Goal: Transaction & Acquisition: Purchase product/service

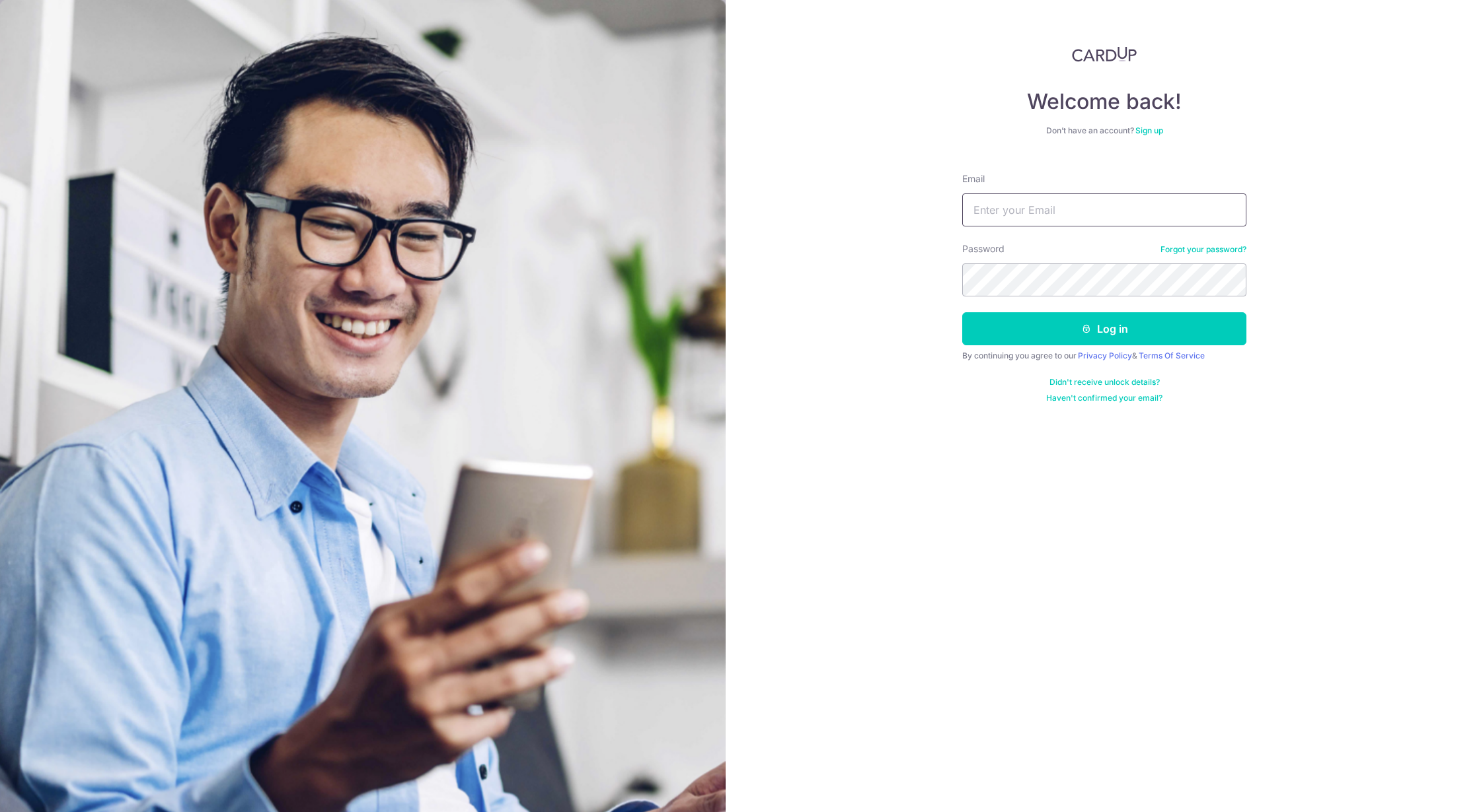
click at [1040, 203] on input "Email" at bounding box center [1103, 210] width 285 height 33
type input "tan.dexter@gmail.com"
click at [1069, 330] on button "Log in" at bounding box center [1103, 329] width 285 height 33
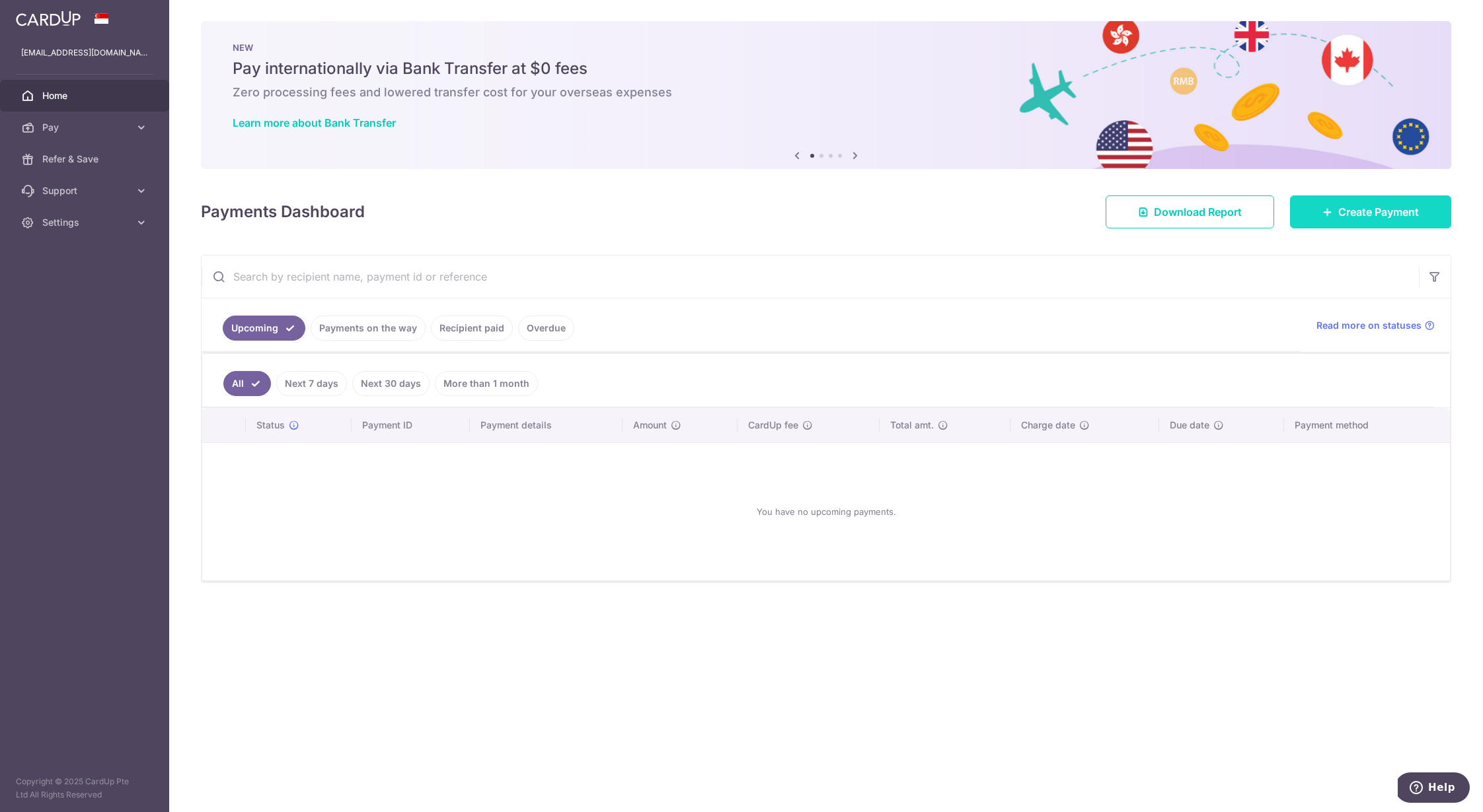
click at [1362, 204] on span "Create Payment" at bounding box center [1378, 211] width 81 height 16
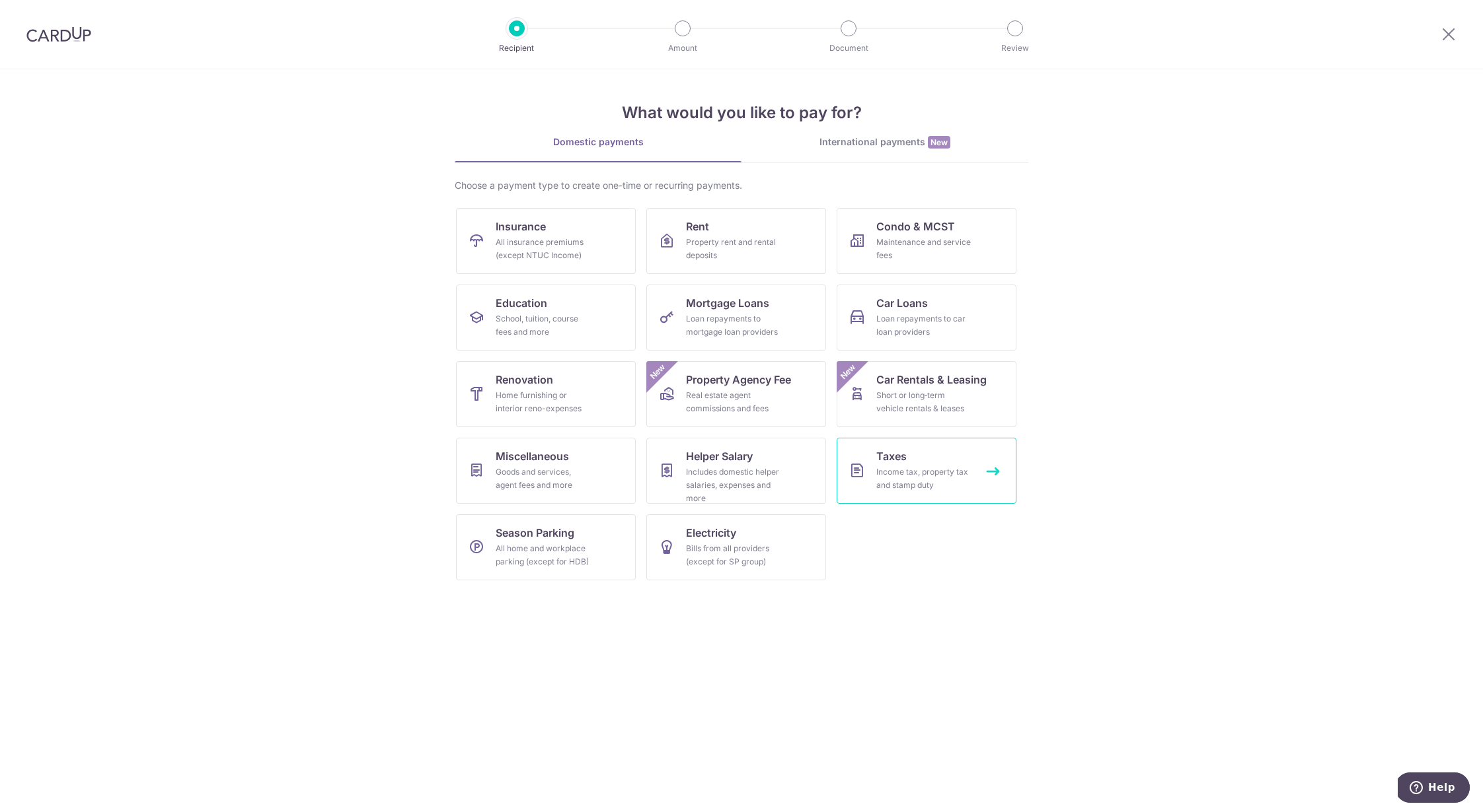
click at [902, 471] on div "Income tax, property tax and stamp duty" at bounding box center [924, 478] width 95 height 27
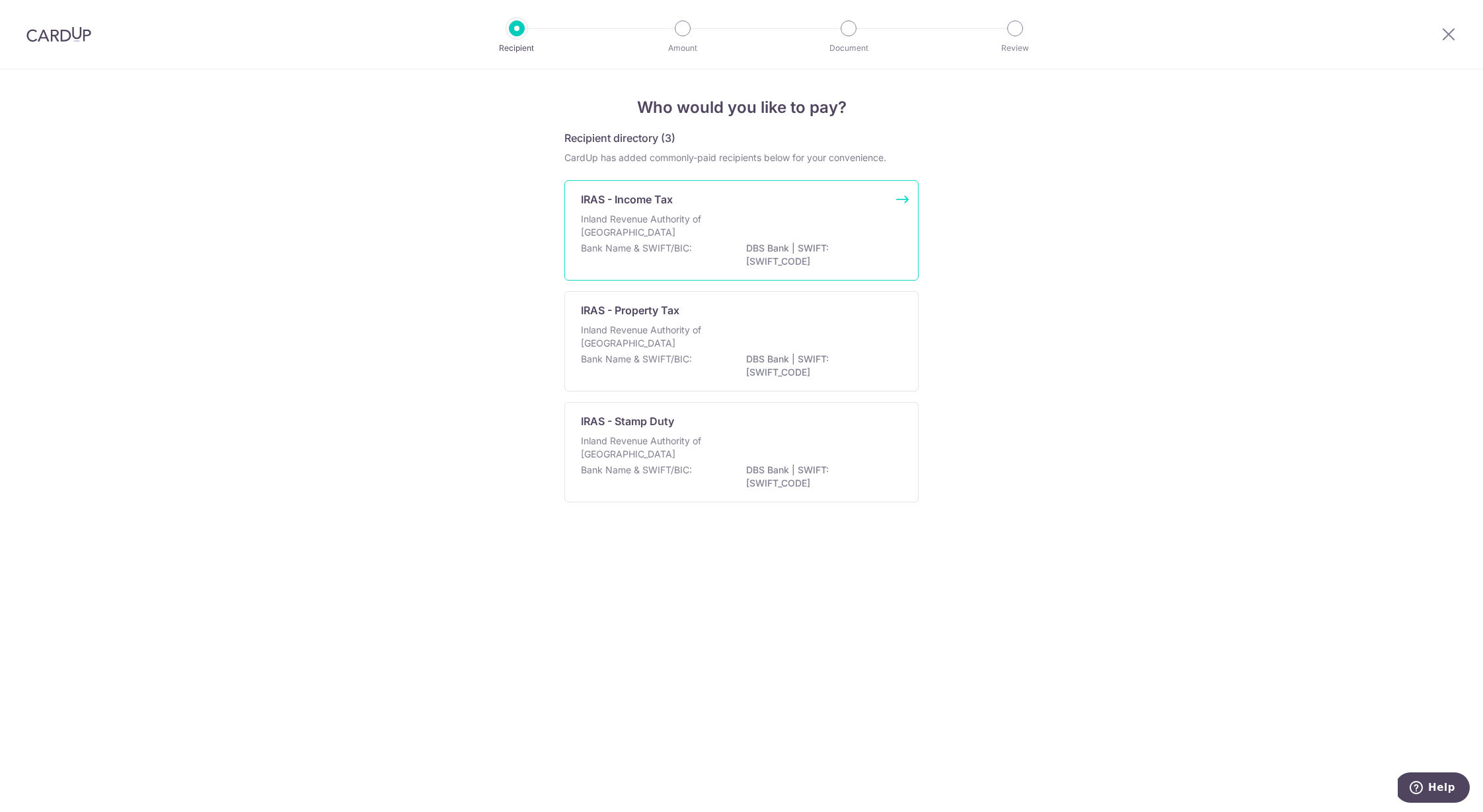
click at [629, 236] on p "Inland Revenue Authority of Singapore" at bounding box center [650, 226] width 140 height 27
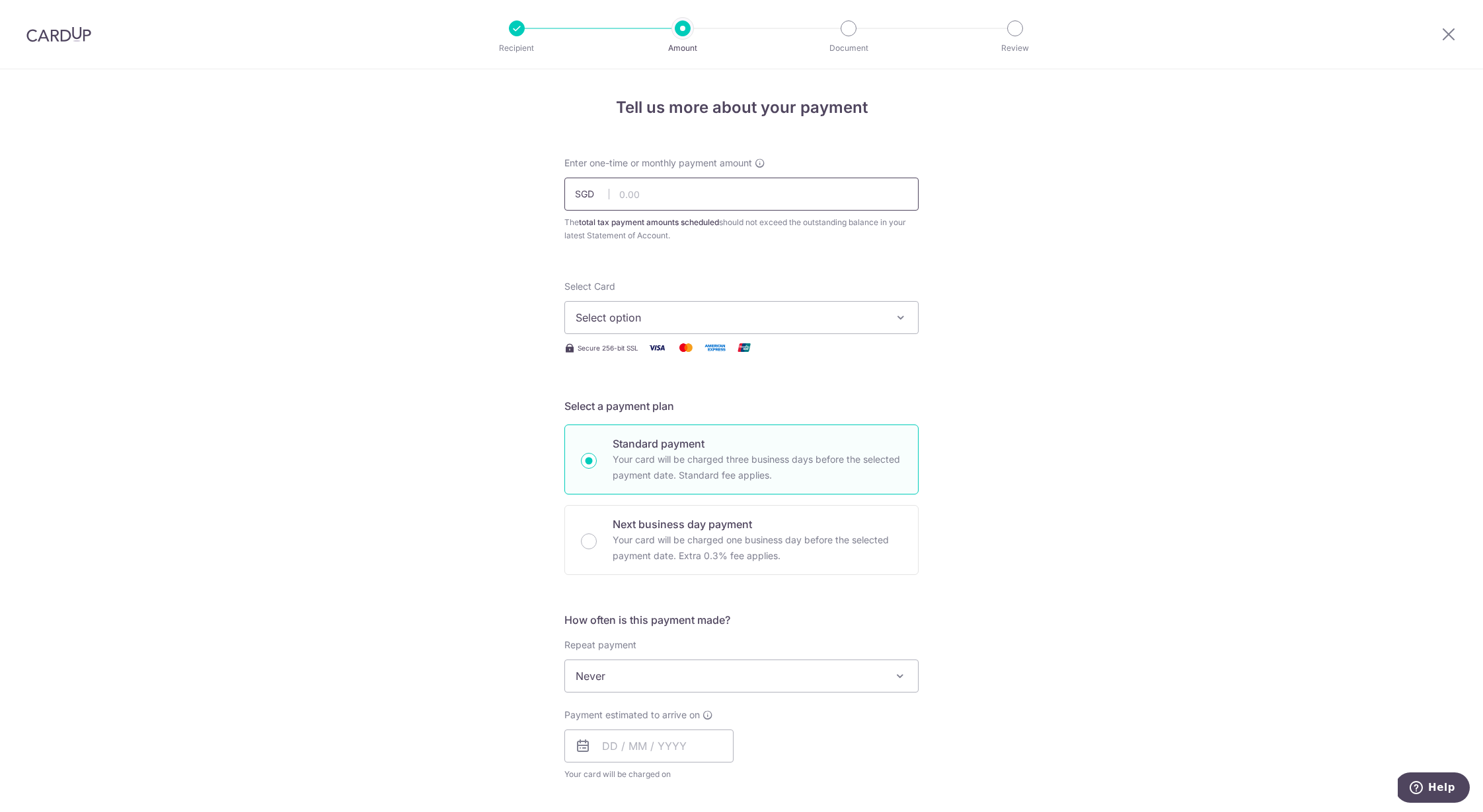
click at [662, 199] on input "text" at bounding box center [741, 194] width 354 height 33
type input "2,861.55"
click at [629, 284] on div "Select Card Select option Add credit card Your Cards **** 1605" at bounding box center [741, 306] width 354 height 54
click at [625, 298] on div "Select Card Select option Add credit card Your Cards **** 1605" at bounding box center [741, 306] width 354 height 54
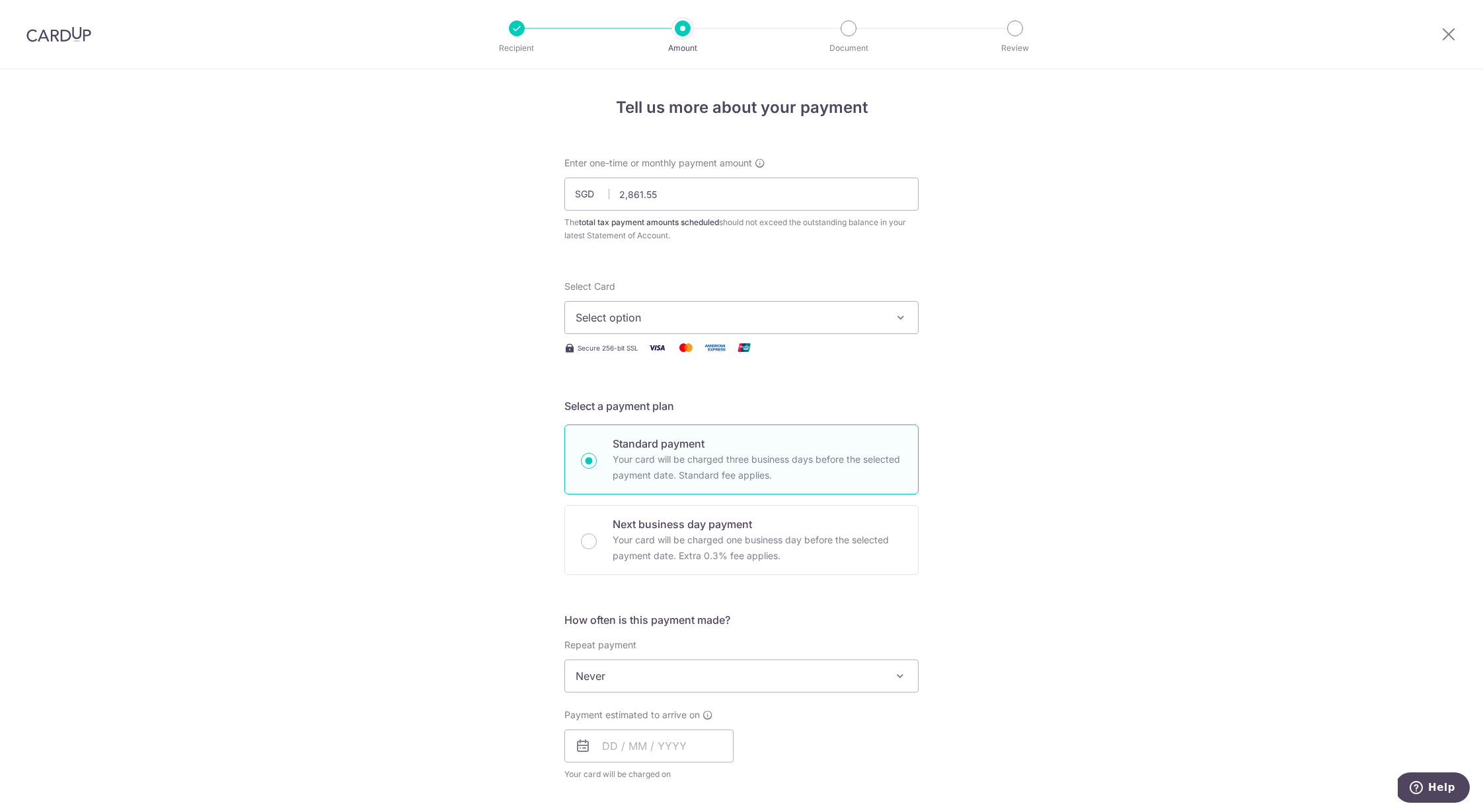
click at [623, 311] on span "Select option" at bounding box center [729, 317] width 308 height 16
click at [618, 405] on span "**** 1605" at bounding box center [631, 411] width 48 height 16
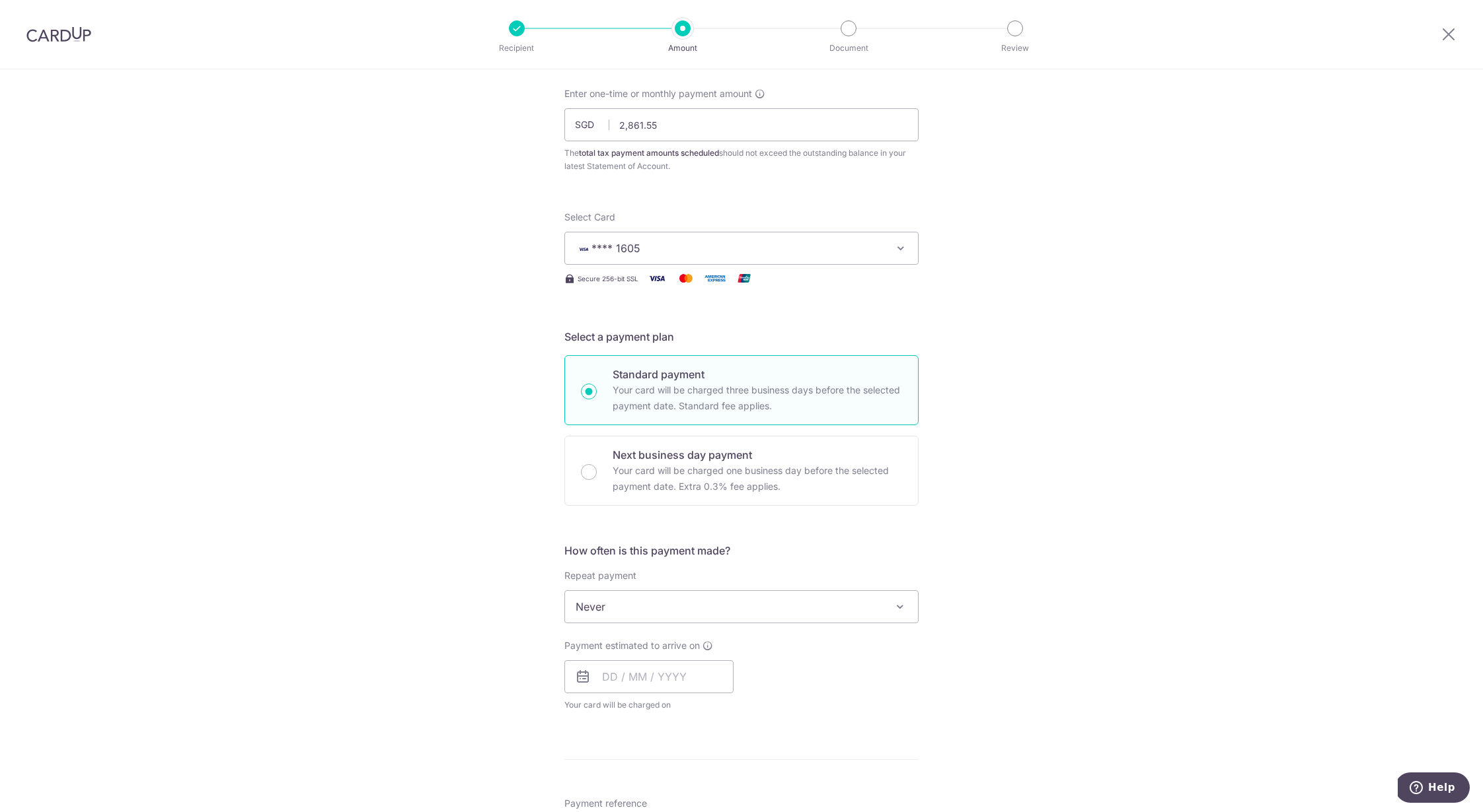
scroll to position [187, 0]
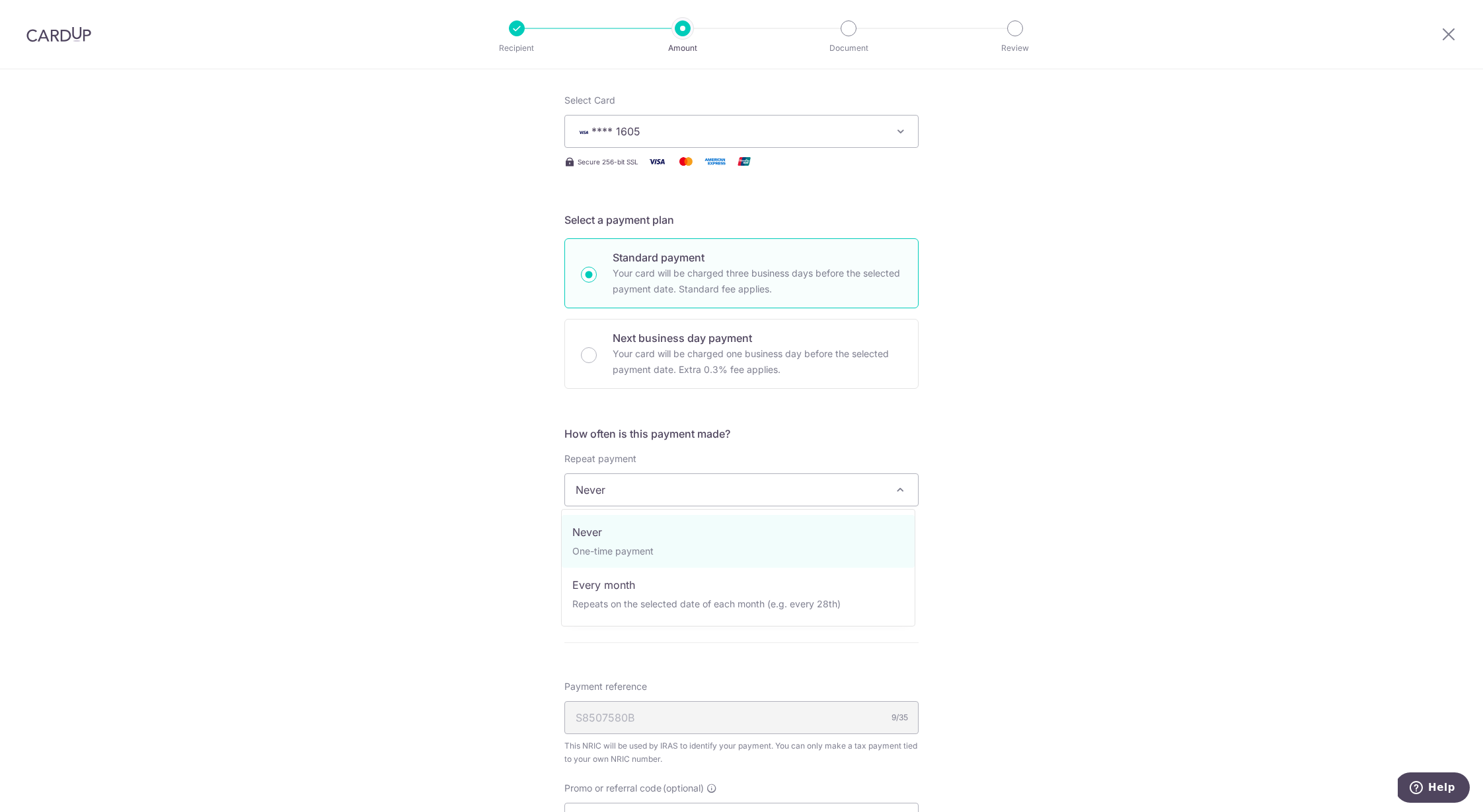
click at [652, 484] on span "Never" at bounding box center [741, 490] width 353 height 32
select select "3"
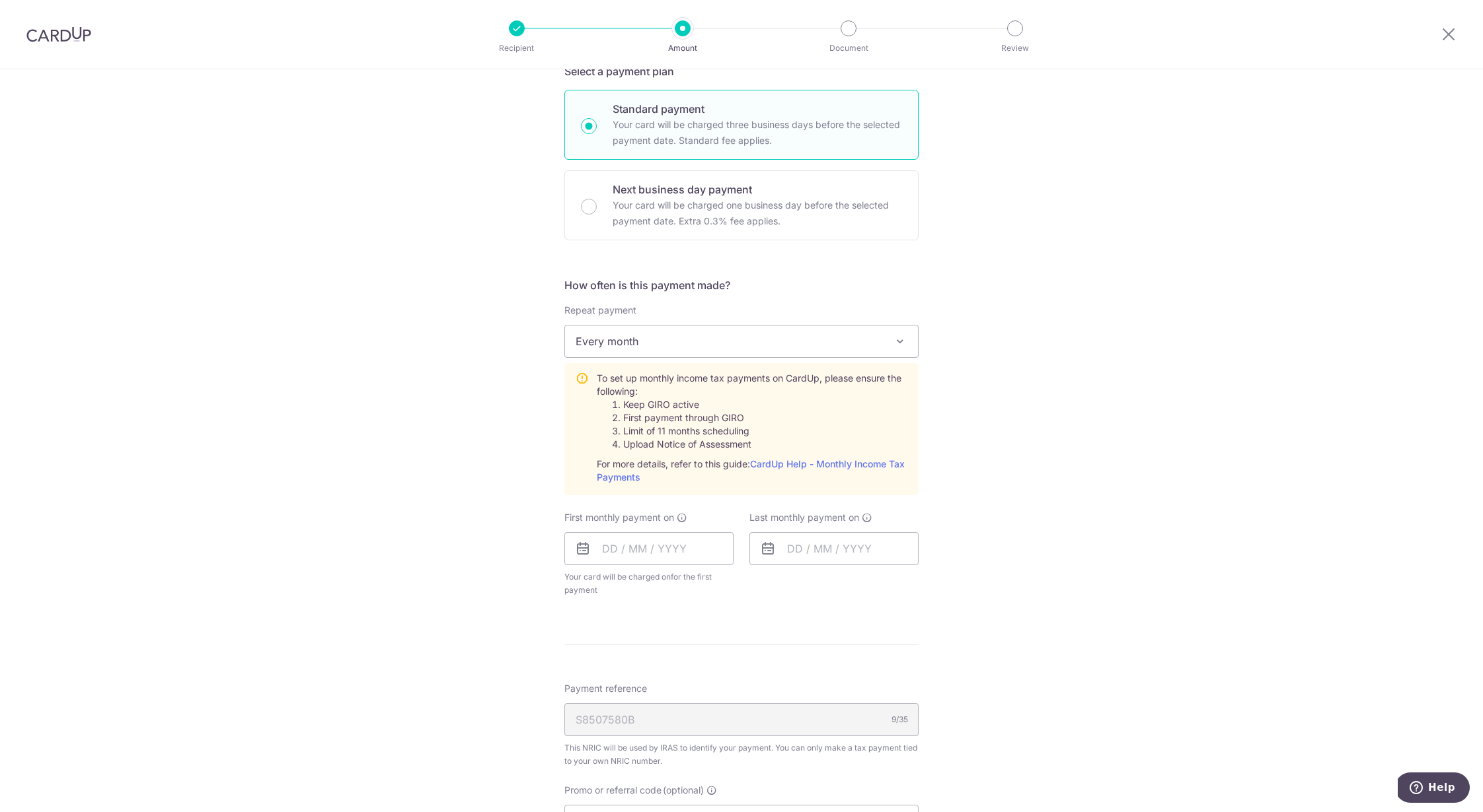
scroll to position [362, 0]
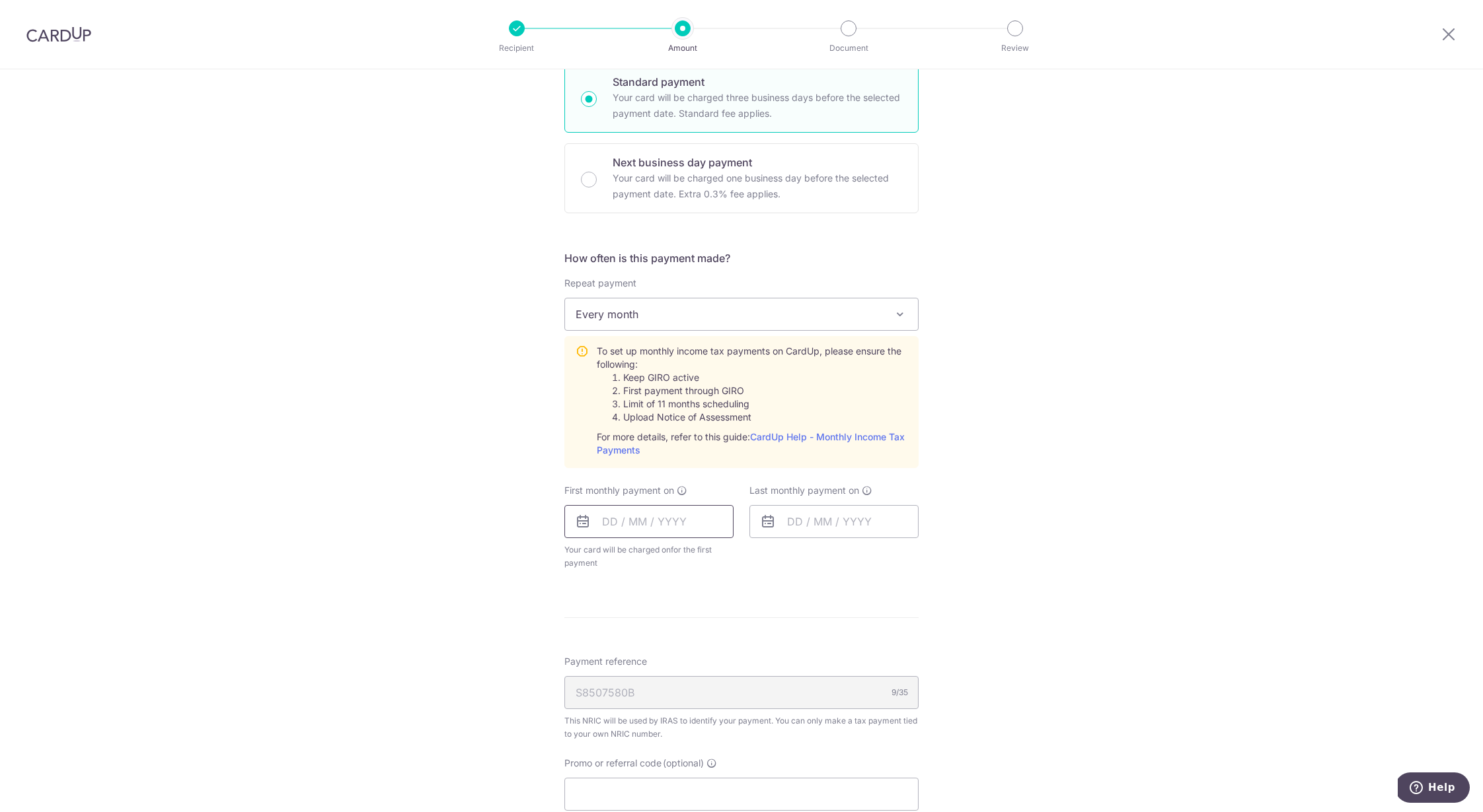
click at [624, 529] on input "text" at bounding box center [649, 521] width 169 height 33
click at [665, 669] on link "15" at bounding box center [670, 668] width 21 height 21
type input "[DATE]"
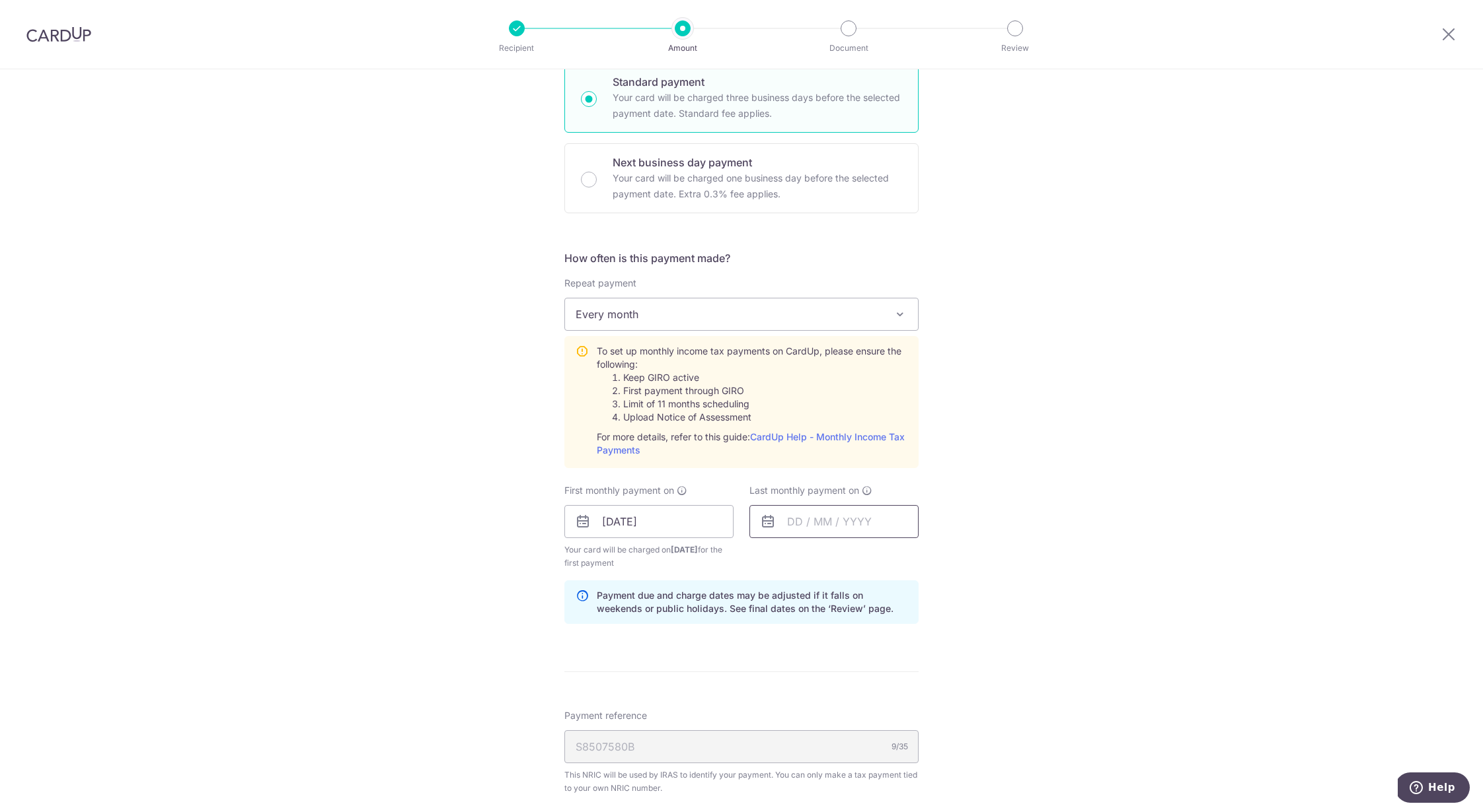
click at [812, 529] on input "text" at bounding box center [833, 521] width 169 height 33
click at [933, 554] on link "Next" at bounding box center [936, 557] width 16 height 16
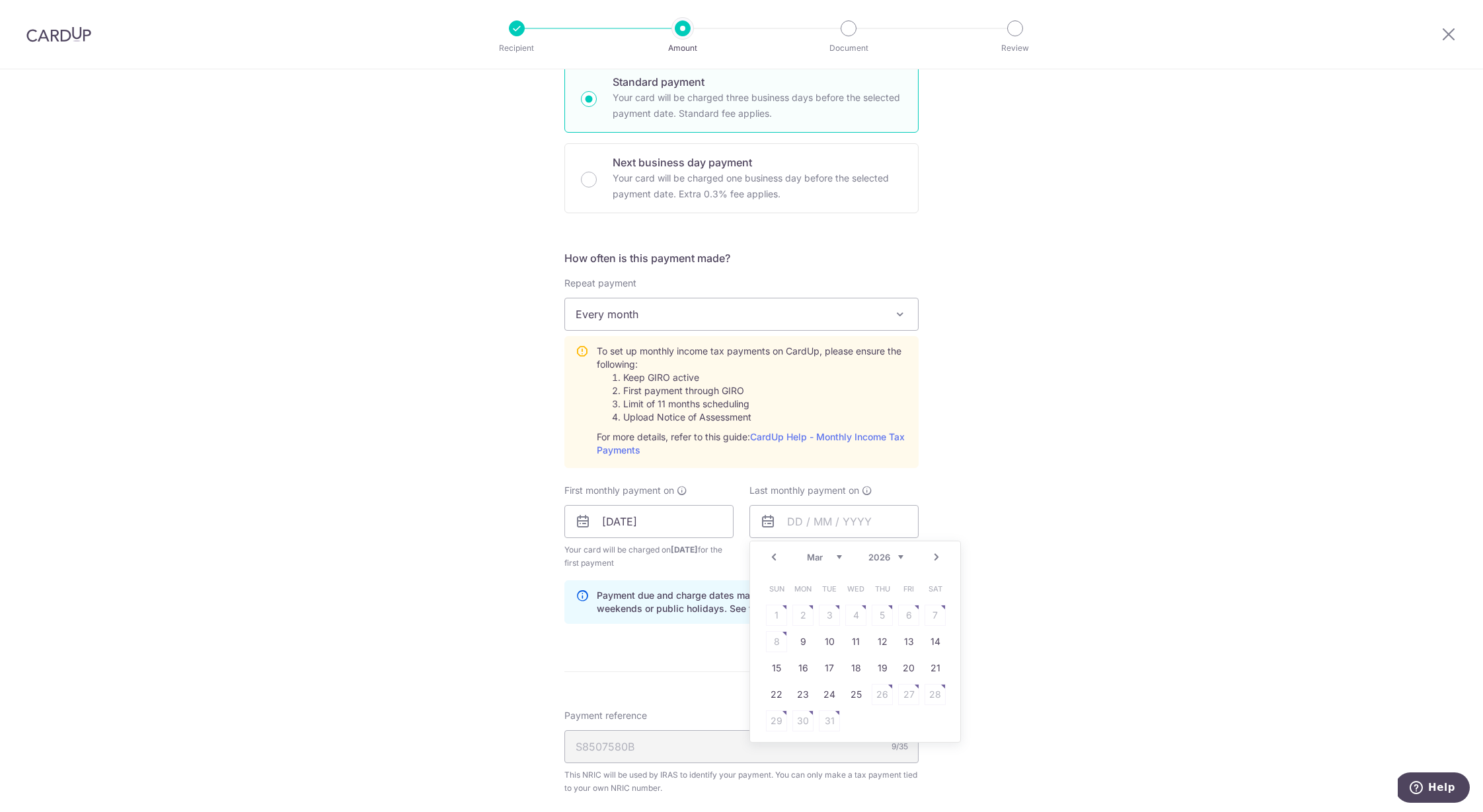
click at [933, 554] on link "Next" at bounding box center [936, 557] width 16 height 16
click at [851, 671] on table "Sun Mon Tue Wed Thu Fri Sat 1 2 3 4 5 6 7 8 9 10 11 12 13 14 15 16 17 18 19 20 …" at bounding box center [855, 655] width 185 height 158
click at [985, 591] on div "Tell us more about your payment Enter one-time or monthly payment amount SGD 2,…" at bounding box center [741, 422] width 1483 height 1431
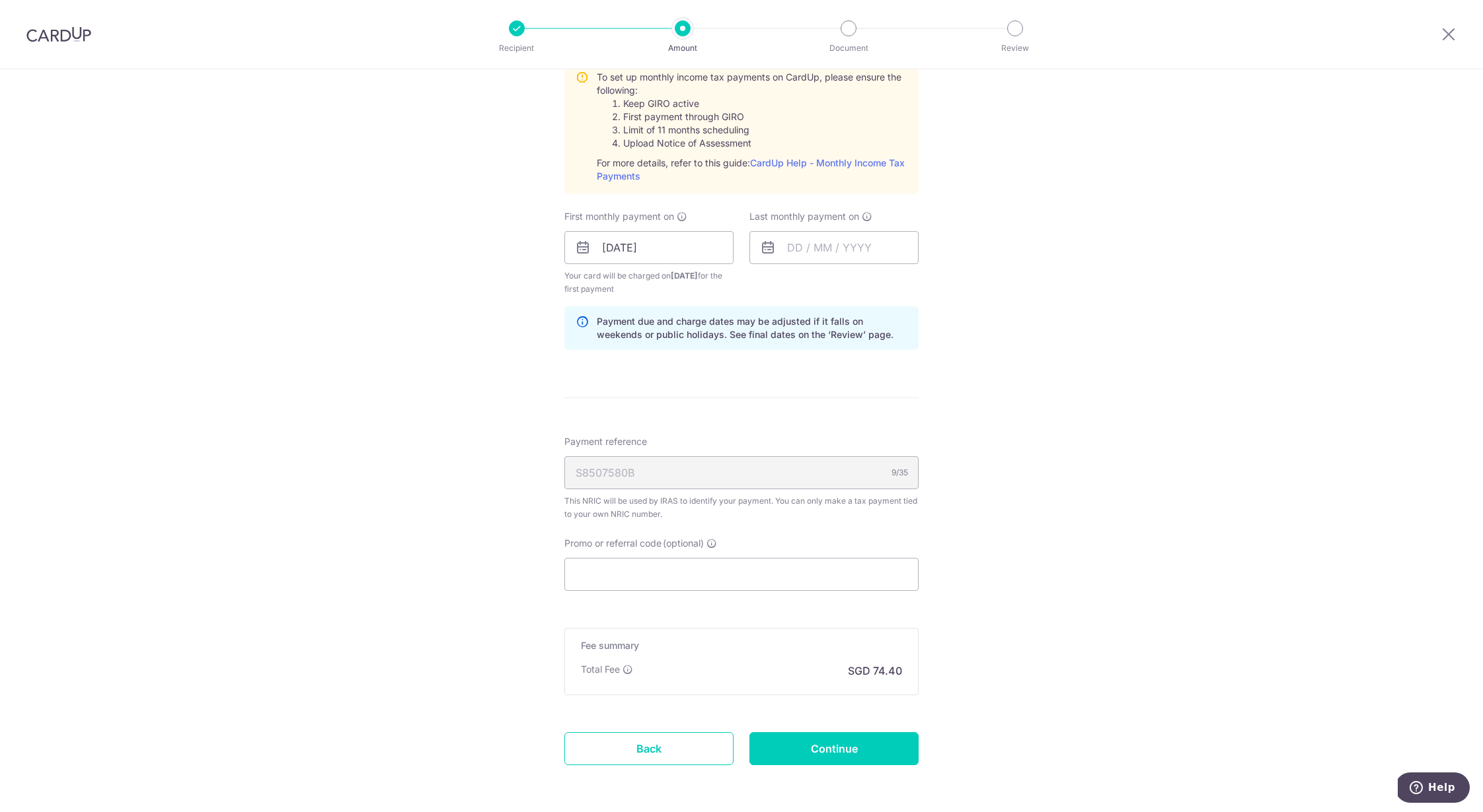
scroll to position [689, 0]
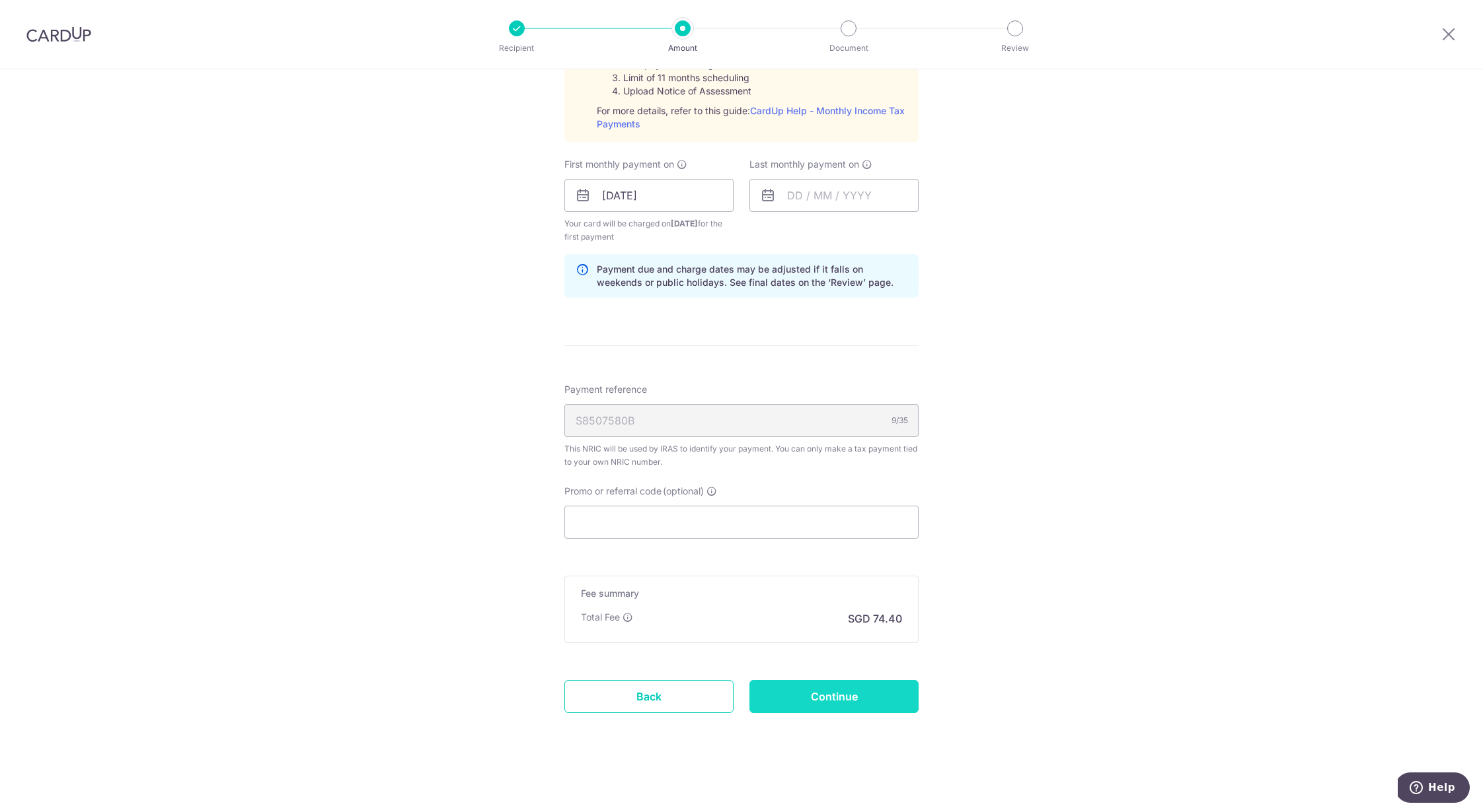
click at [832, 701] on input "Continue" at bounding box center [833, 697] width 169 height 33
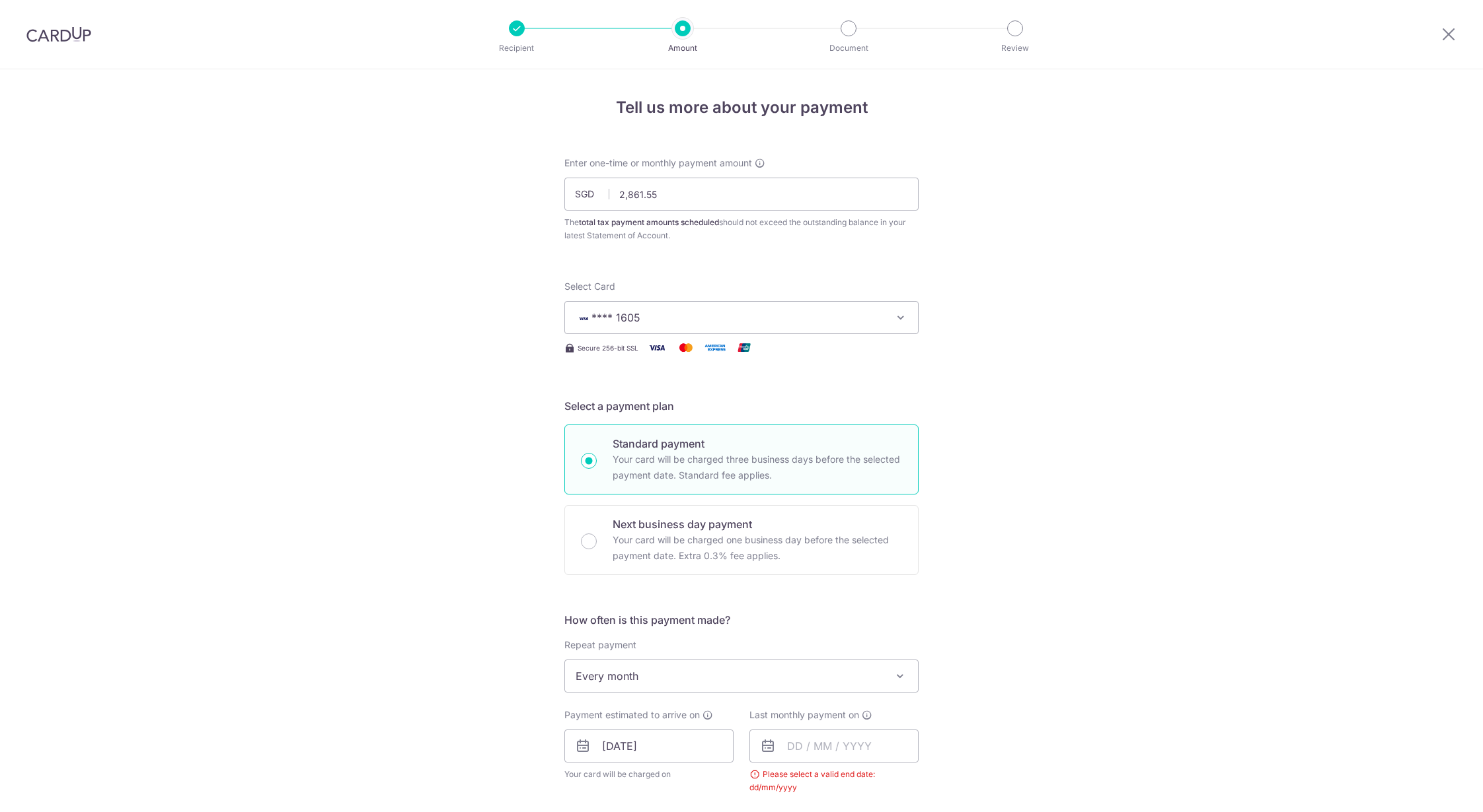
scroll to position [497, 0]
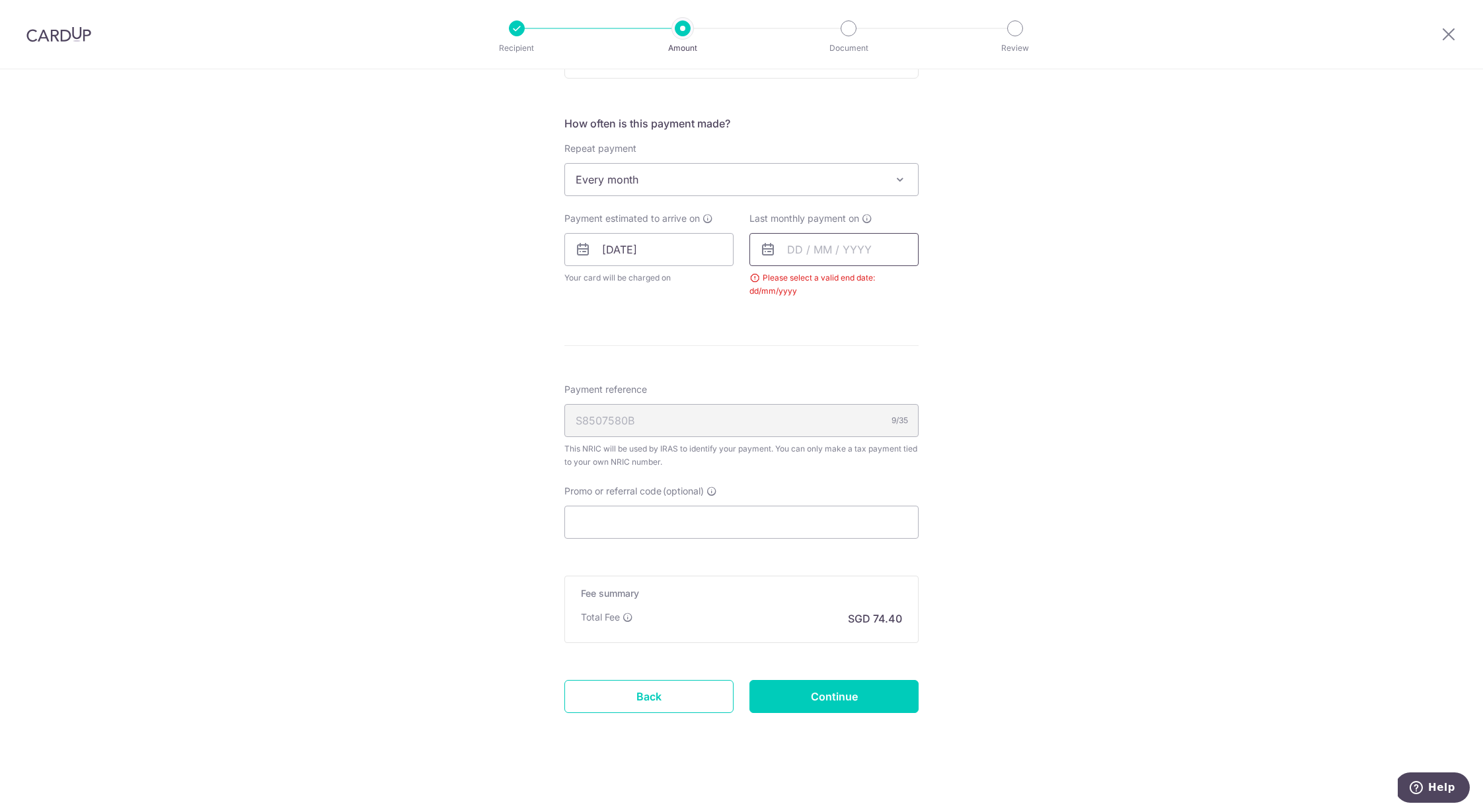
click at [817, 253] on input "text" at bounding box center [833, 250] width 169 height 33
click at [931, 282] on link "Next" at bounding box center [936, 284] width 16 height 16
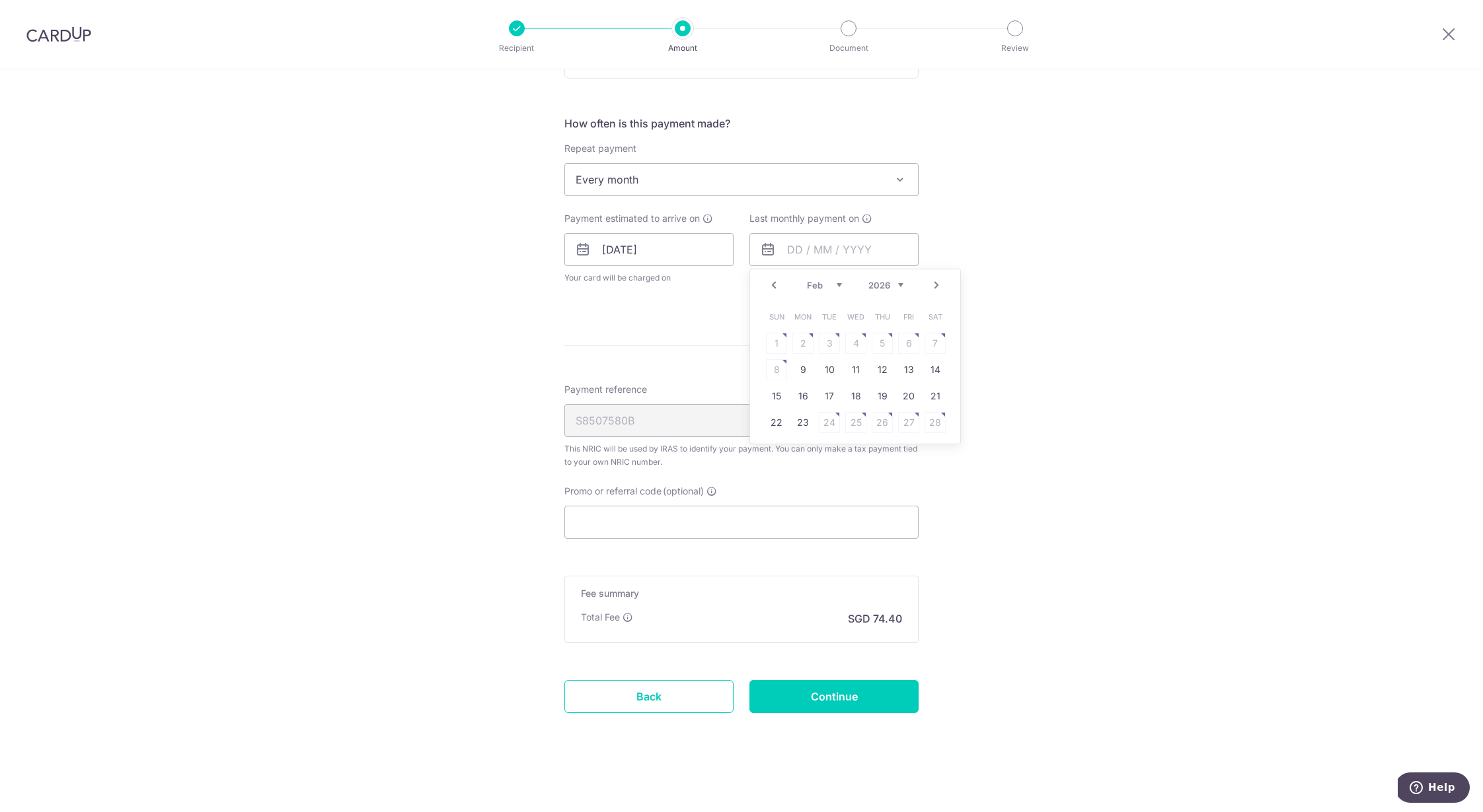
click at [931, 282] on link "Next" at bounding box center [936, 284] width 16 height 16
click at [771, 285] on link "Prev" at bounding box center [773, 284] width 16 height 16
click at [774, 398] on link "15" at bounding box center [776, 396] width 21 height 21
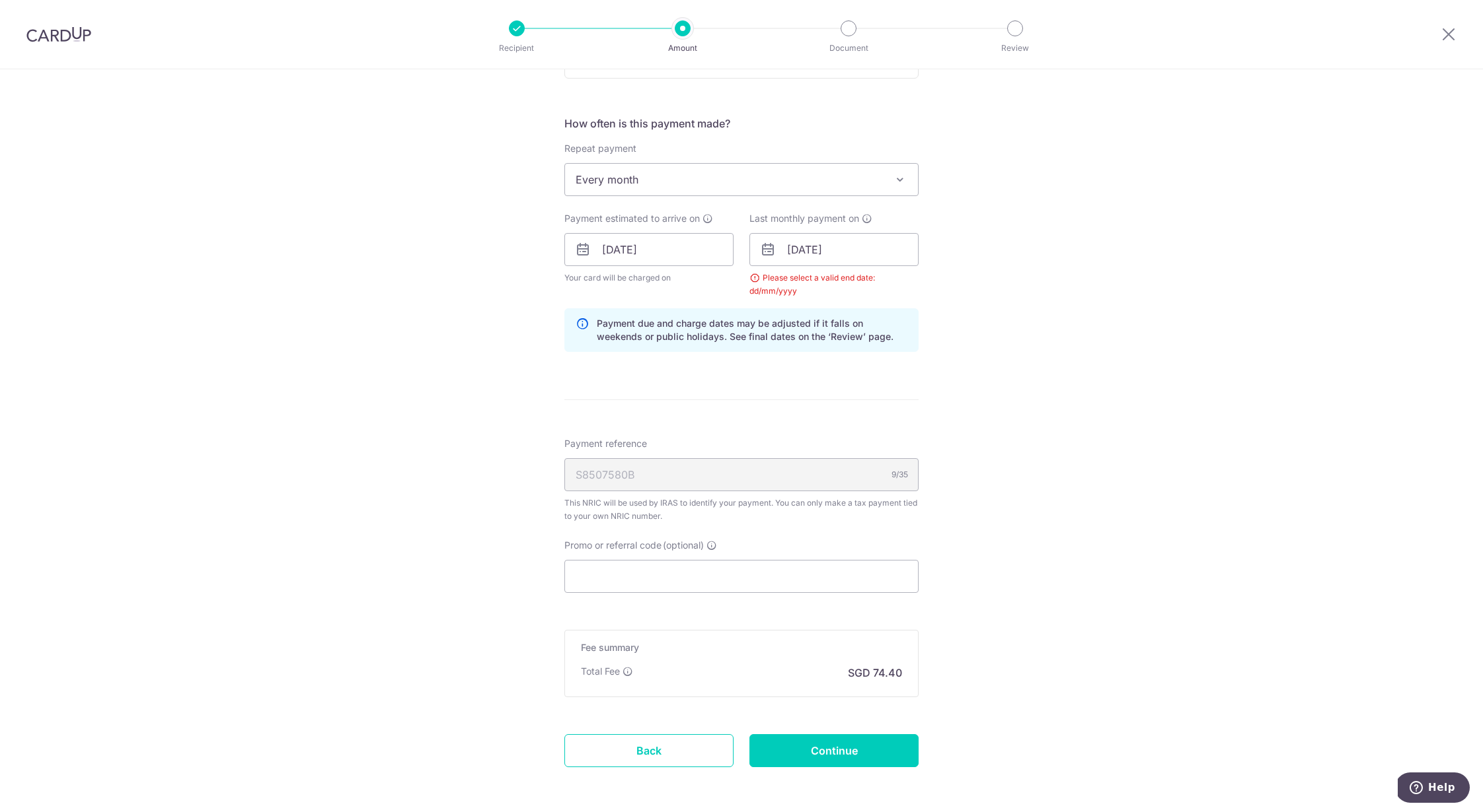
click at [487, 377] on div "Tell us more about your payment Enter one-time or monthly payment amount SGD 2,…" at bounding box center [741, 219] width 1483 height 1294
click at [866, 261] on input "15/03/2026" at bounding box center [833, 250] width 169 height 33
click at [793, 395] on link "16" at bounding box center [802, 396] width 21 height 21
click at [813, 249] on input "16/03/2026" at bounding box center [833, 250] width 169 height 33
click at [905, 369] on link "13" at bounding box center [908, 369] width 21 height 21
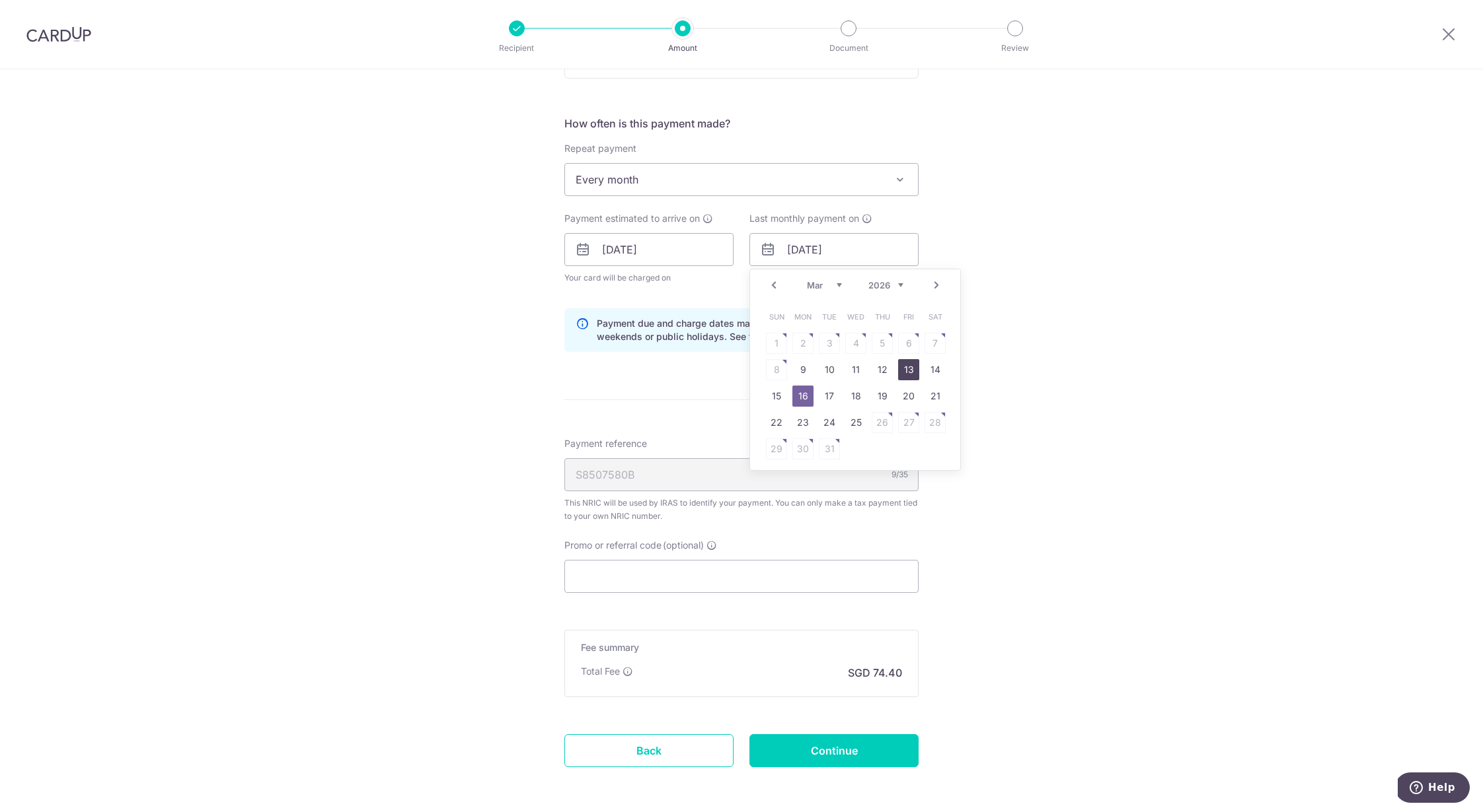
type input "13/03/2026"
click at [983, 349] on div "Tell us more about your payment Enter one-time or monthly payment amount SGD 2,…" at bounding box center [741, 219] width 1483 height 1294
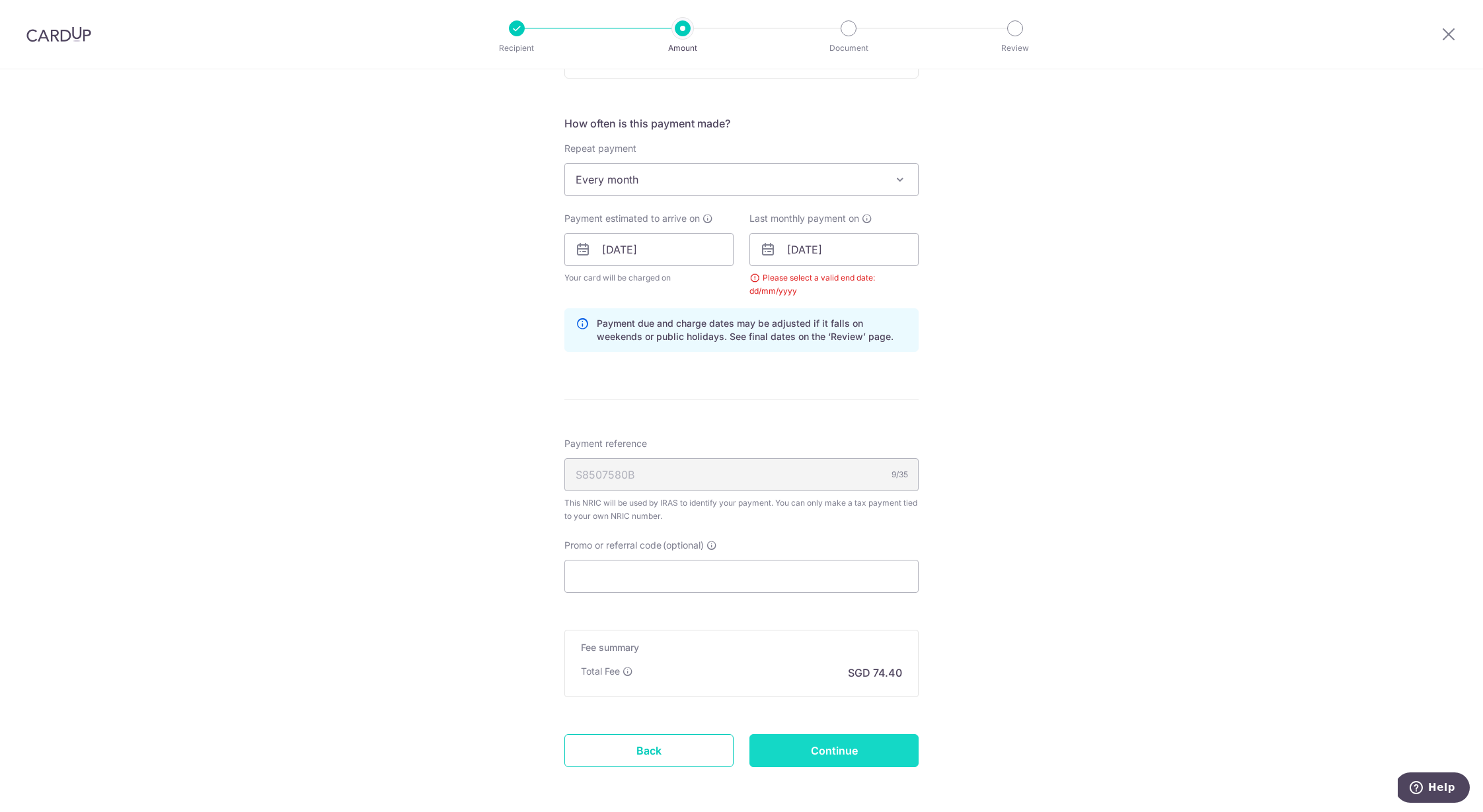
click at [819, 746] on input "Continue" at bounding box center [833, 751] width 169 height 33
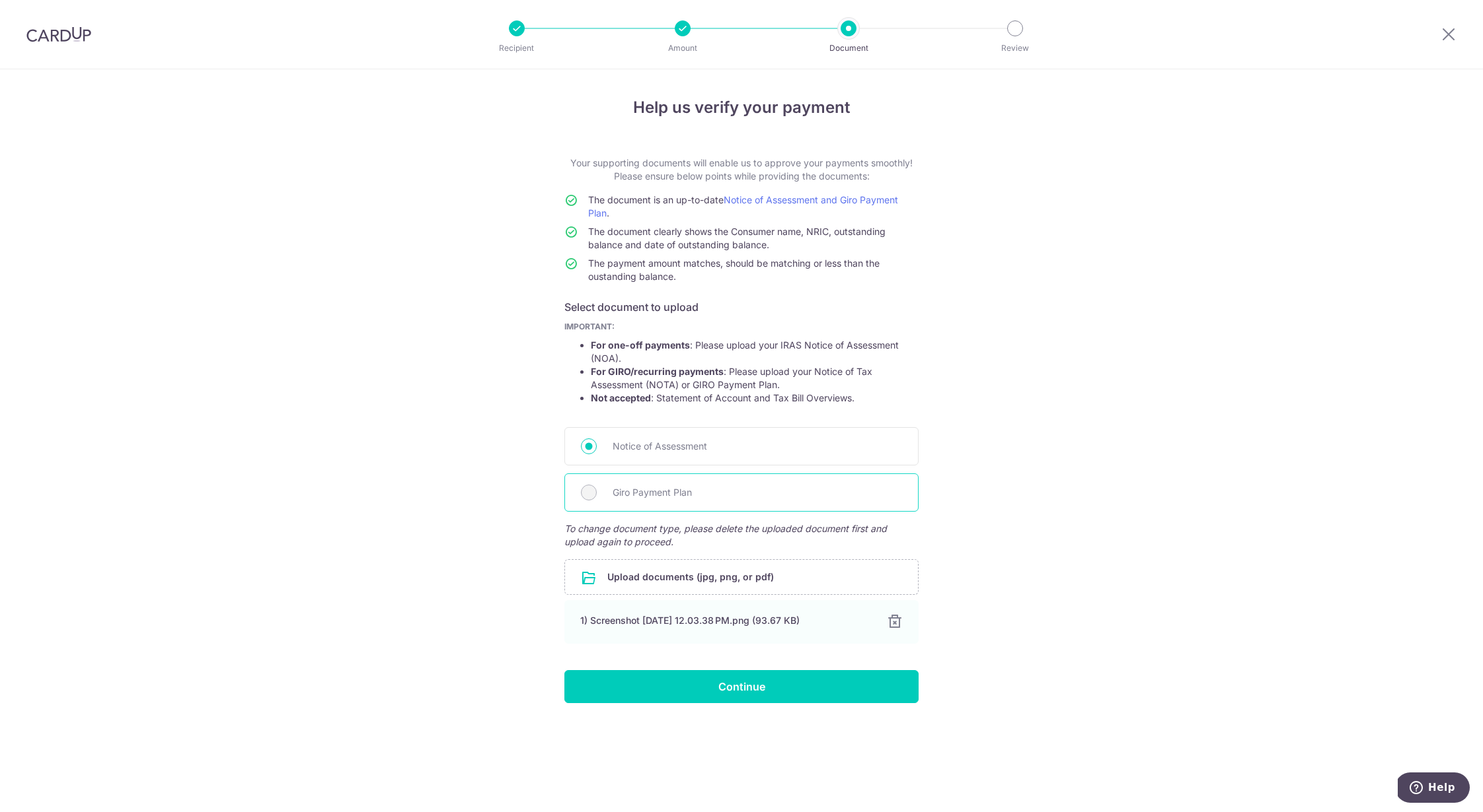
click at [596, 495] on div "Giro Payment Plan" at bounding box center [741, 493] width 354 height 38
click at [488, 496] on div "Help us verify your payment Your supporting documents will enable us to approve…" at bounding box center [741, 441] width 1483 height 743
click at [589, 437] on div "Notice of Assessment" at bounding box center [741, 446] width 354 height 38
click at [590, 483] on div "Giro Payment Plan" at bounding box center [741, 493] width 354 height 38
click at [584, 505] on div "Giro Payment Plan" at bounding box center [741, 493] width 354 height 38
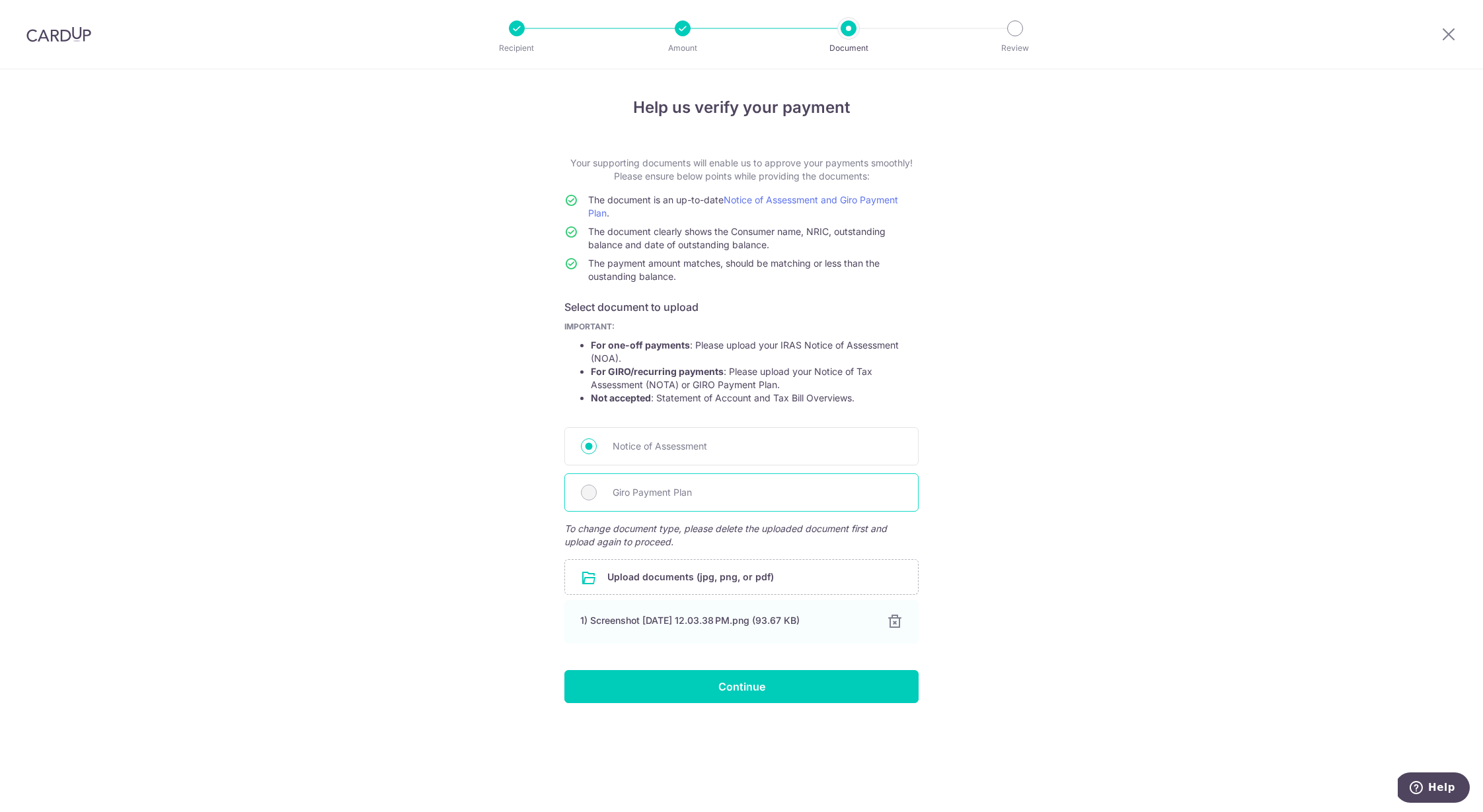
click at [584, 505] on div "Giro Payment Plan" at bounding box center [741, 493] width 354 height 38
click at [655, 683] on input "Continue" at bounding box center [741, 687] width 354 height 33
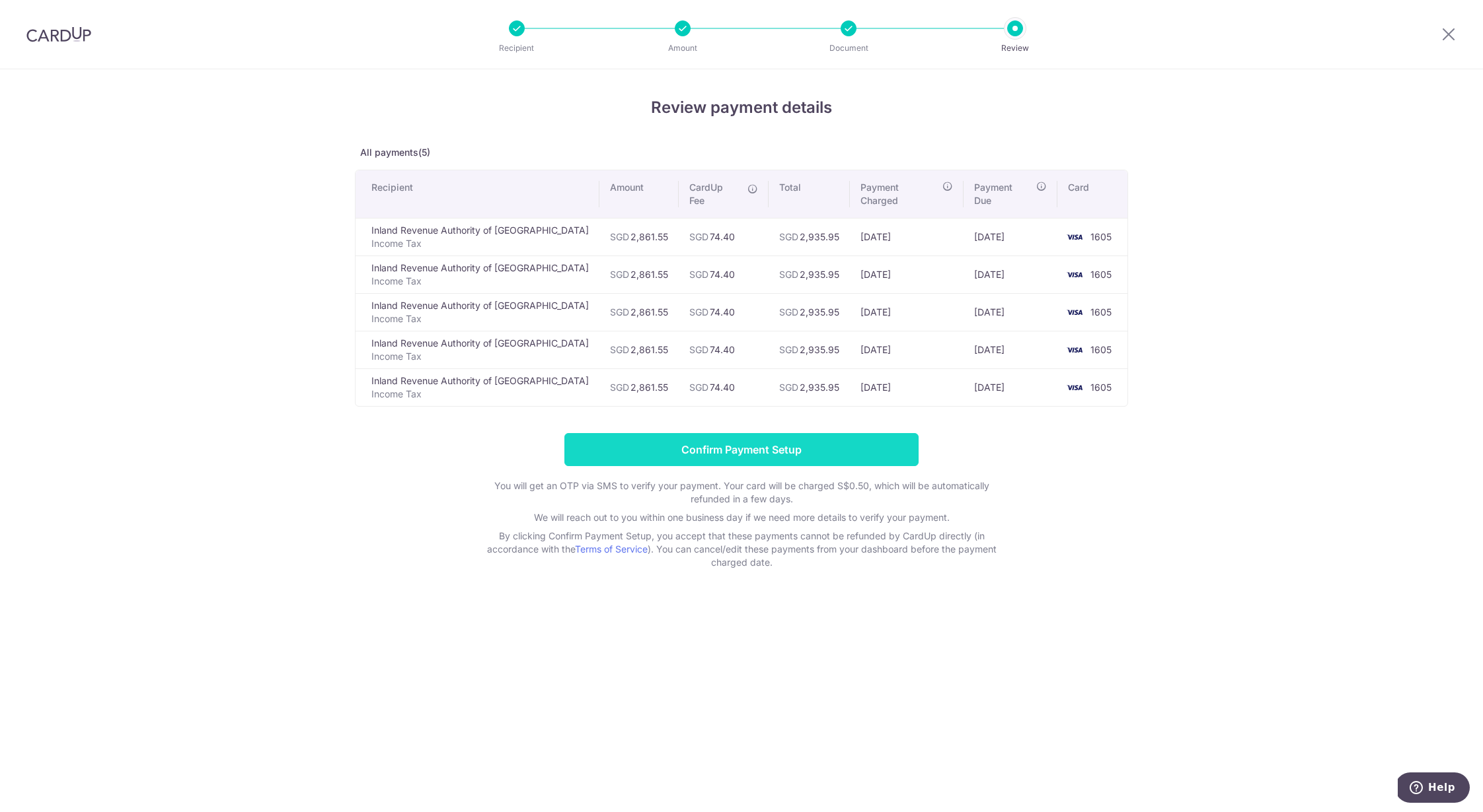
click at [684, 442] on input "Confirm Payment Setup" at bounding box center [741, 450] width 354 height 33
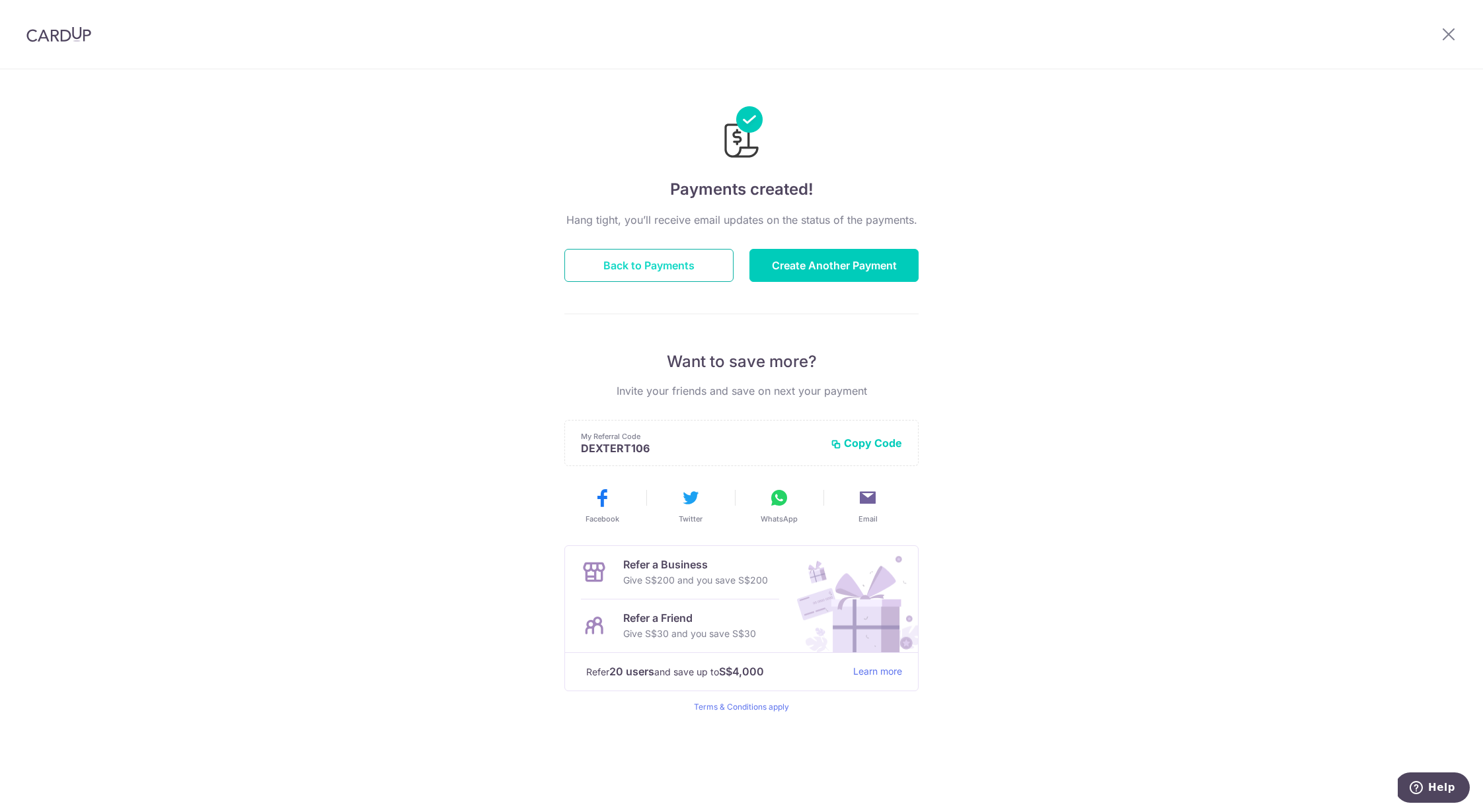
click at [604, 264] on button "Back to Payments" at bounding box center [649, 265] width 169 height 33
